Goal: Transaction & Acquisition: Purchase product/service

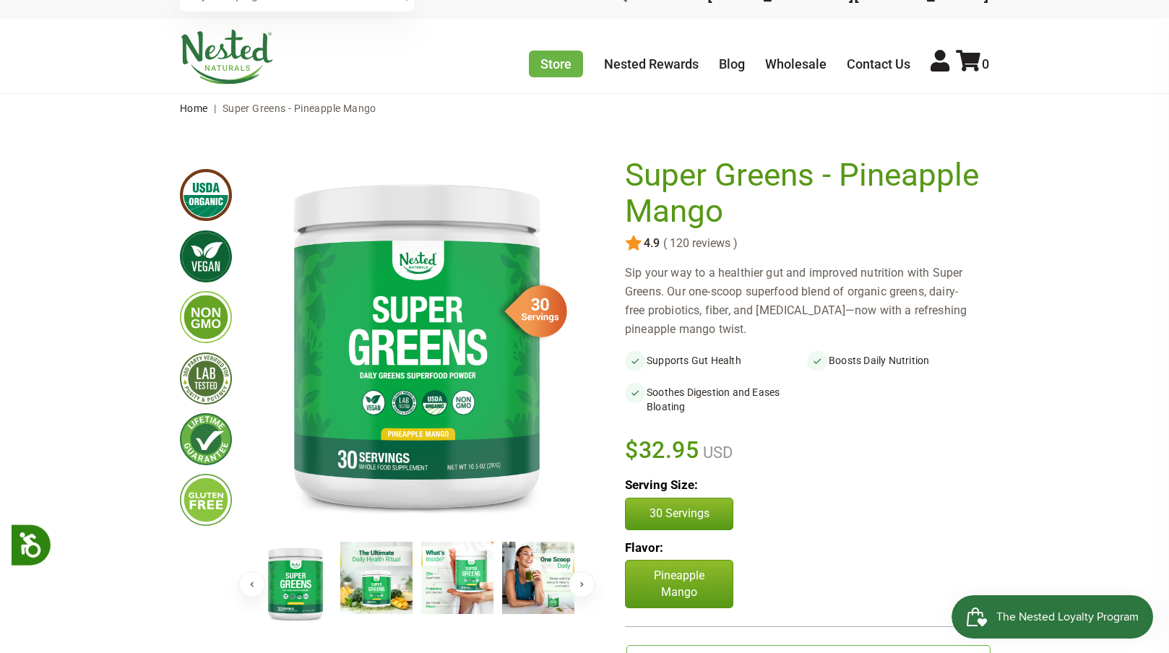
scroll to position [35, 0]
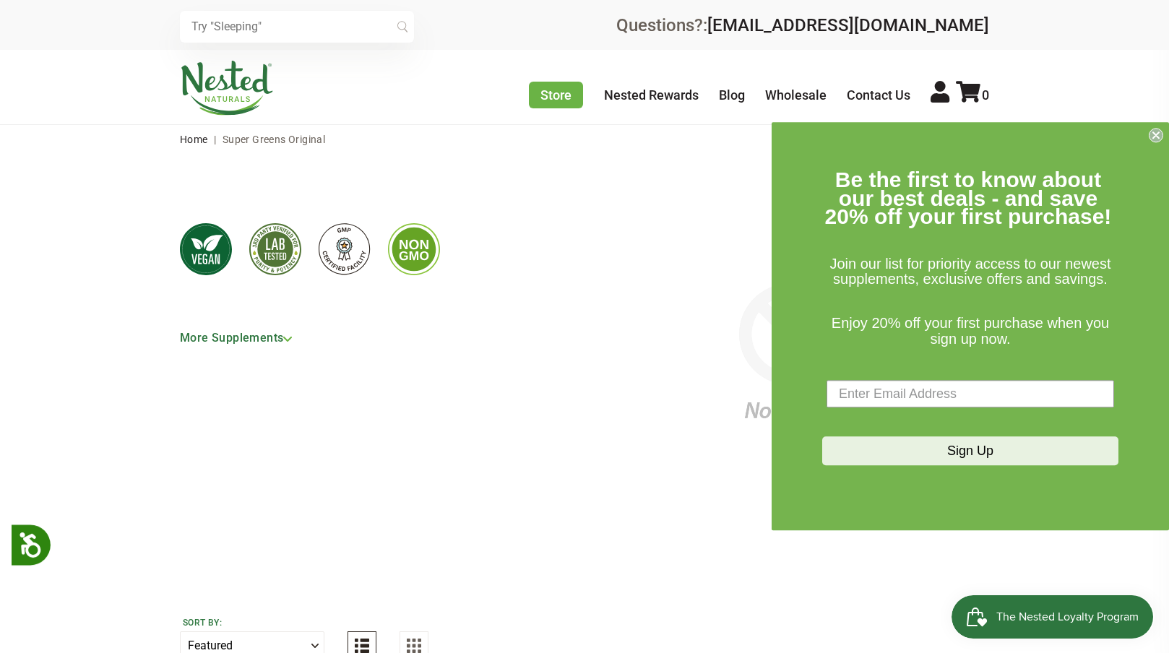
click at [1156, 133] on circle "Close dialog" at bounding box center [1157, 136] width 14 height 14
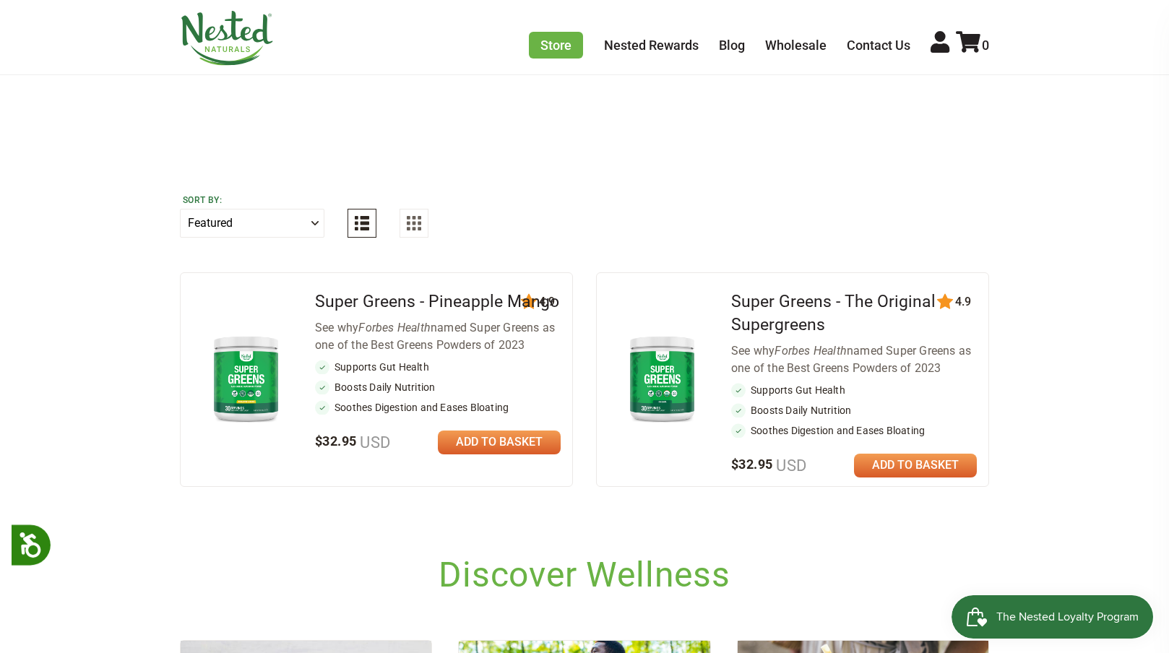
scroll to position [427, 0]
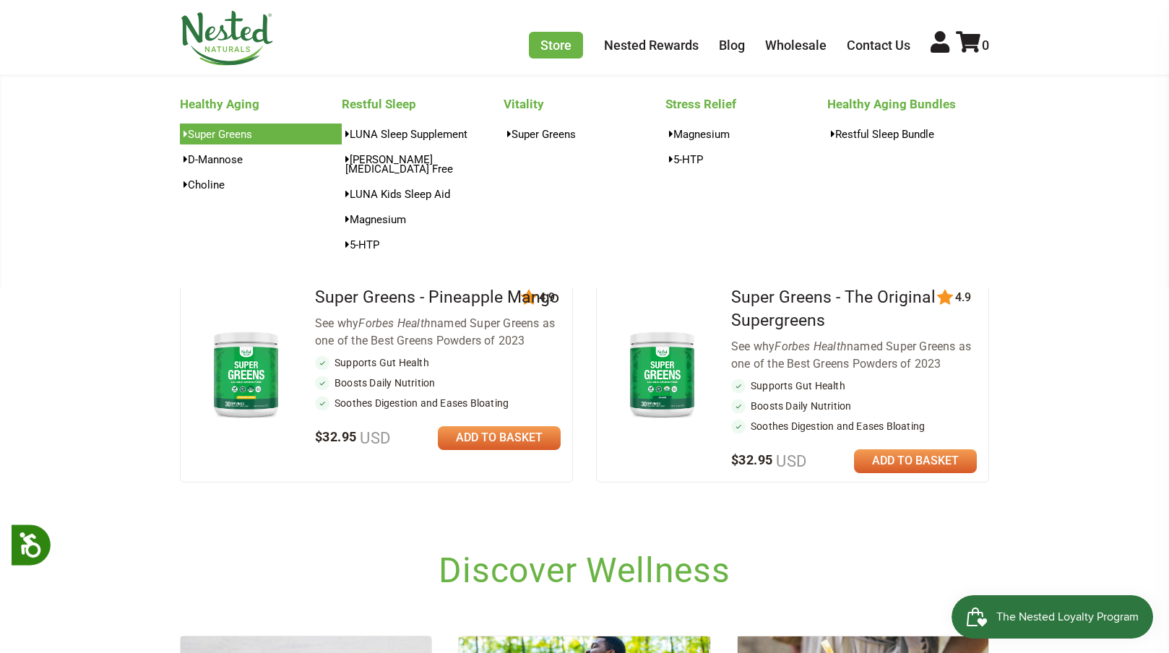
click at [223, 133] on link "Super Greens" at bounding box center [261, 134] width 162 height 21
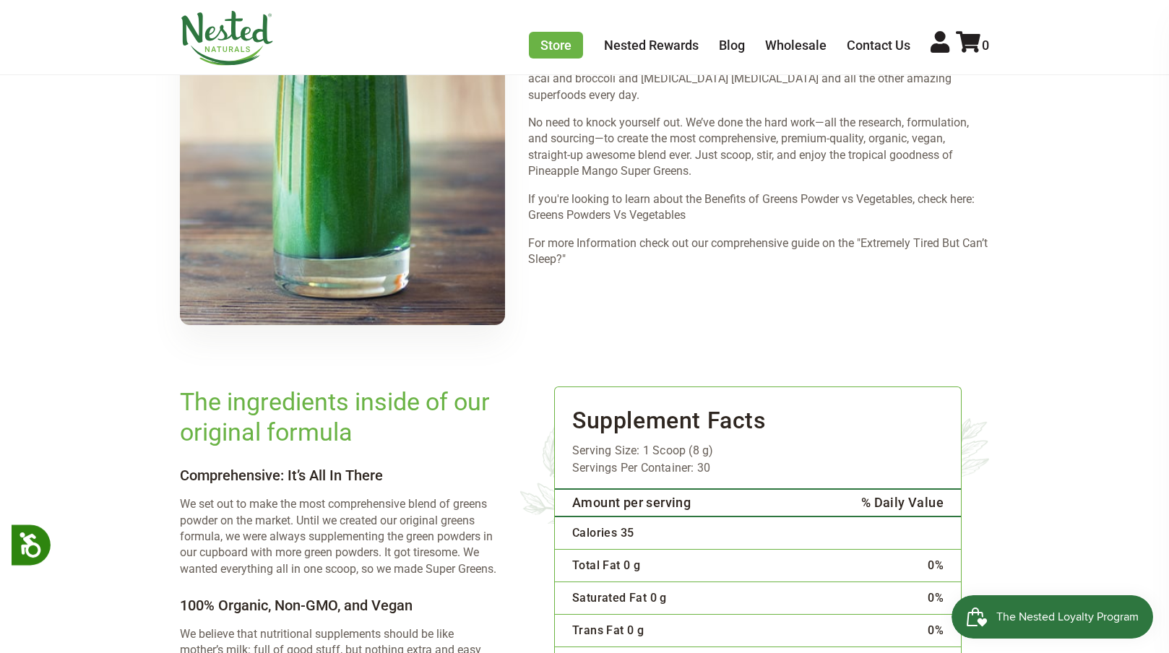
scroll to position [2371, 0]
